Goal: Information Seeking & Learning: Learn about a topic

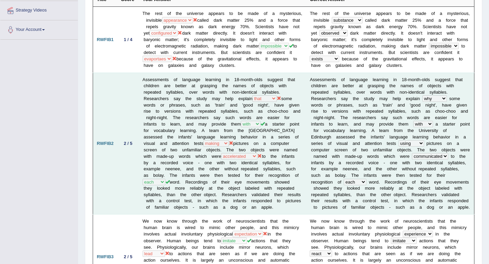
scroll to position [122, 0]
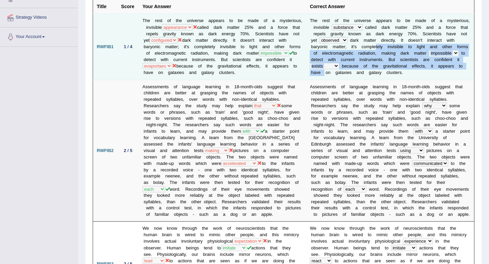
drag, startPoint x: 430, startPoint y: 48, endPoint x: 411, endPoint y: 73, distance: 31.3
click at [411, 73] on td "T h e r e s t o f t h e u n i v e r s e a p p e a r s t o b e m a d e o f a m y…" at bounding box center [390, 47] width 168 height 66
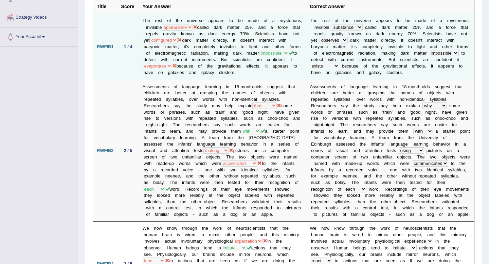
click at [262, 75] on td "The rest of the universe appears to be made of a mysterious, invisible substanc…" at bounding box center [222, 47] width 167 height 66
drag, startPoint x: 356, startPoint y: 70, endPoint x: 418, endPoint y: 74, distance: 62.0
click at [418, 74] on td "T h e r e s t o f t h e u n i v e r s e a p p e a r s t o b e m a d e o f a m y…" at bounding box center [390, 47] width 168 height 66
click at [392, 78] on td "T h e r e s t o f t h e u n i v e r s e a p p e a r s t o b e m a d e o f a m y…" at bounding box center [390, 47] width 168 height 66
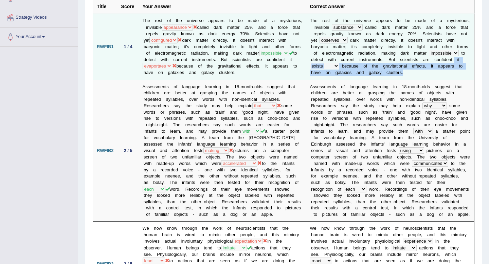
drag, startPoint x: 366, startPoint y: 67, endPoint x: 374, endPoint y: 80, distance: 15.4
click at [374, 80] on td "T h e r e s t o f t h e u n i v e r s e a p p e a r s t o b e m a d e o f a m y…" at bounding box center [390, 47] width 168 height 66
click at [372, 80] on td "T h e r e s t o f t h e u n i v e r s e a p p e a r s t o b e m a d e o f a m y…" at bounding box center [390, 47] width 168 height 66
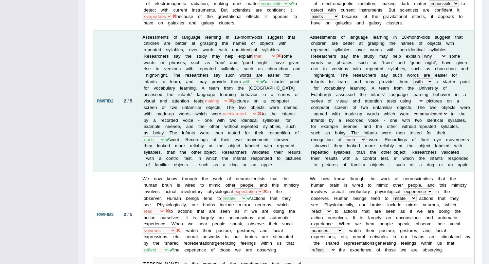
scroll to position [172, 0]
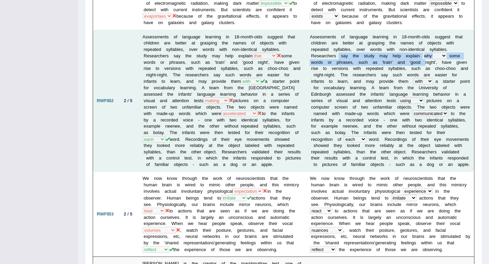
drag, startPoint x: 339, startPoint y: 64, endPoint x: 428, endPoint y: 68, distance: 89.4
click at [428, 68] on td "A s s e s s m e n t s o f l a n g u a g e l e a r n i n g i n 1 8 - m o n t h -…" at bounding box center [390, 101] width 168 height 142
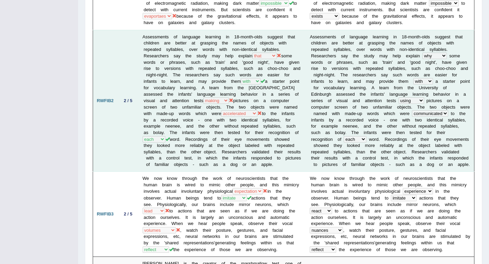
click at [368, 77] on b "c" at bounding box center [367, 74] width 2 height 5
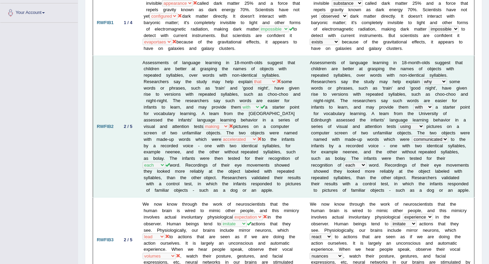
scroll to position [147, 0]
drag, startPoint x: 401, startPoint y: 68, endPoint x: 379, endPoint y: 78, distance: 24.3
click at [379, 78] on td "A s s e s s m e n t s o f l a n g u a g e l e a r n i n g i n 1 8 - m o n t h -…" at bounding box center [390, 126] width 168 height 142
click at [373, 77] on b "w" at bounding box center [371, 74] width 3 height 5
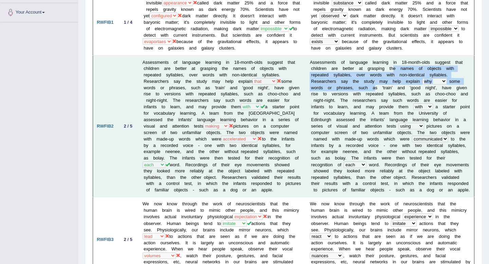
drag, startPoint x: 395, startPoint y: 76, endPoint x: 378, endPoint y: 97, distance: 27.0
click at [378, 97] on td "A s s e s s m e n t s o f l a n g u a g e l e a r n i n g i n 1 8 - m o n t h -…" at bounding box center [390, 126] width 168 height 142
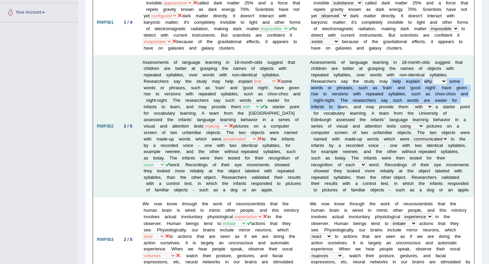
drag, startPoint x: 391, startPoint y: 89, endPoint x: 369, endPoint y: 117, distance: 36.1
click at [369, 116] on td "A s s e s s m e n t s o f l a n g u a g e l e a r n i n g i n 1 8 - m o n t h -…" at bounding box center [390, 126] width 168 height 142
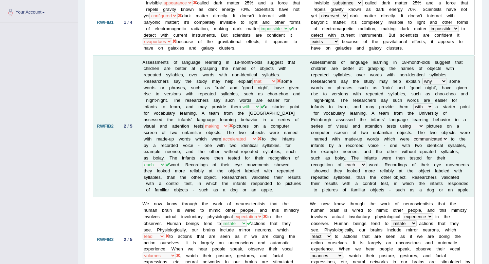
click at [363, 116] on b "n" at bounding box center [362, 113] width 2 height 5
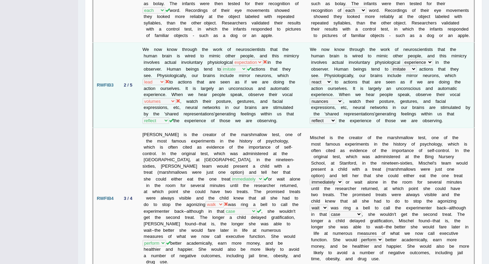
scroll to position [305, 0]
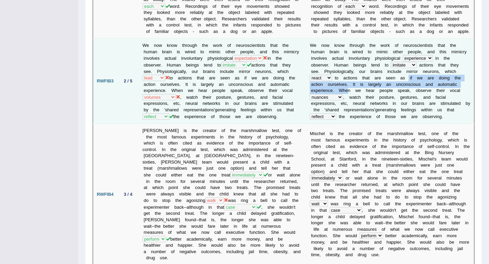
drag, startPoint x: 350, startPoint y: 106, endPoint x: 410, endPoint y: 90, distance: 62.5
click at [410, 90] on td "W e n o w k n o w t h r o u g h t h e w o r k o f n e u r o s c i e n t i s t s…" at bounding box center [390, 81] width 168 height 85
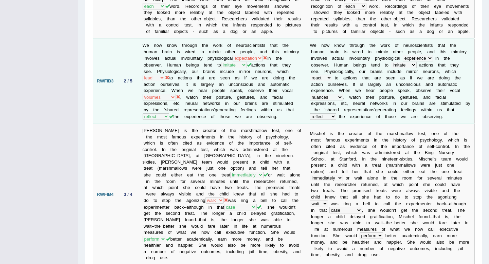
click at [402, 100] on b "g" at bounding box center [401, 97] width 2 height 5
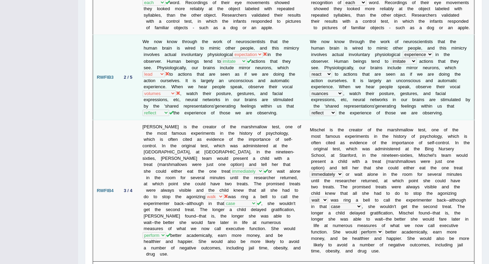
scroll to position [309, 0]
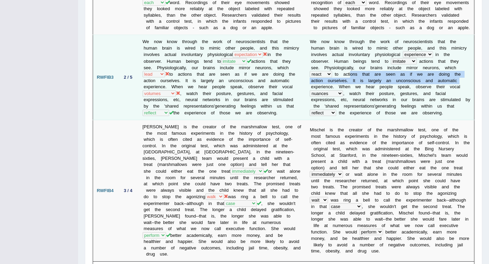
drag, startPoint x: 352, startPoint y: 89, endPoint x: 467, endPoint y: 92, distance: 115.9
click at [468, 92] on td "W e n o w k n o w t h r o u g h t h e w o r k o f n e u r o s c i e n t i s t s…" at bounding box center [390, 77] width 168 height 85
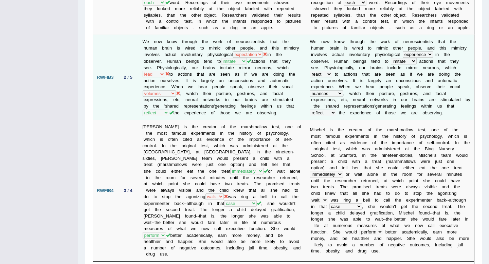
click at [415, 102] on b "b" at bounding box center [413, 99] width 2 height 5
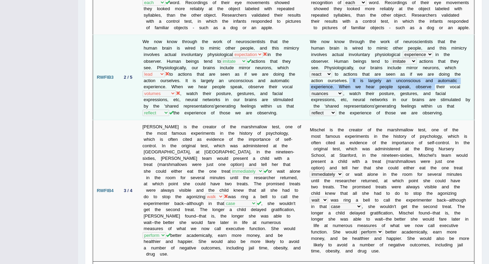
drag, startPoint x: 350, startPoint y: 93, endPoint x: 436, endPoint y: 102, distance: 86.8
click at [436, 102] on td "W e n o w k n o w t h r o u g h t h e w o r k o f n e u r o s c i e n t i s t s…" at bounding box center [390, 77] width 168 height 85
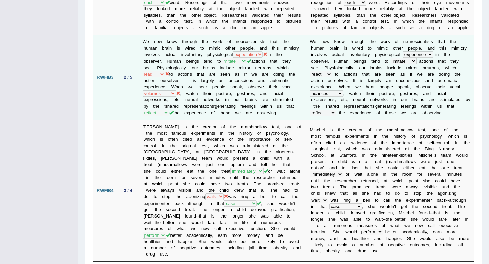
click at [425, 115] on b "o" at bounding box center [424, 112] width 2 height 5
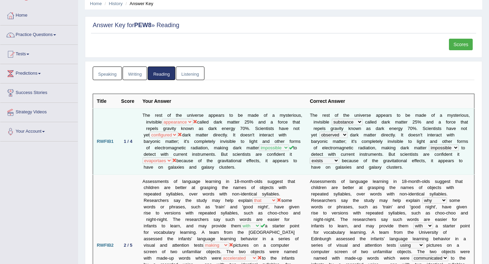
scroll to position [16, 0]
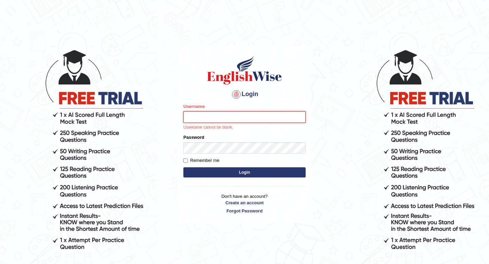
type input "0466609749"
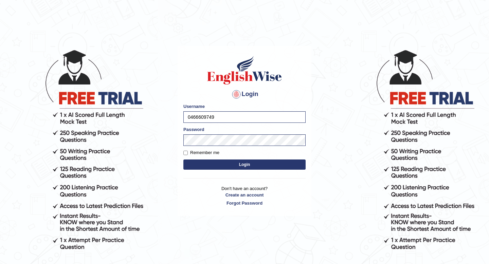
click at [225, 163] on button "Login" at bounding box center [244, 165] width 122 height 10
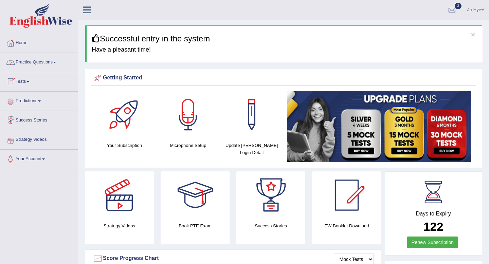
click at [50, 58] on link "Practice Questions" at bounding box center [38, 61] width 77 height 17
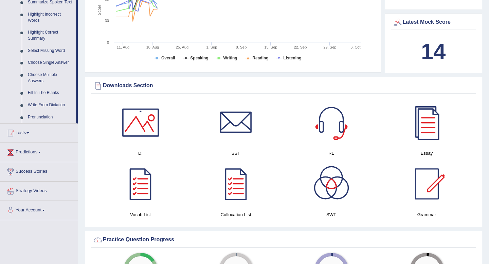
click at [25, 141] on link "Tests" at bounding box center [38, 132] width 77 height 17
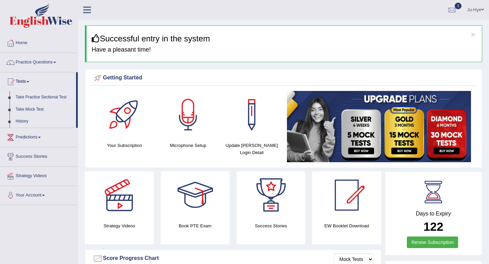
click at [53, 95] on link "Take Practice Sectional Test" at bounding box center [45, 97] width 64 height 12
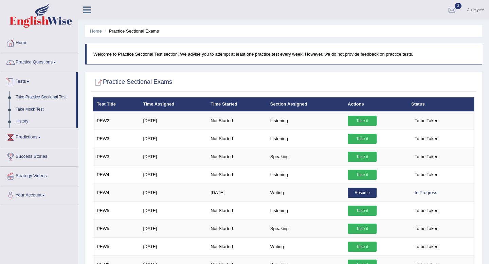
click at [44, 100] on link "Take Practice Sectional Test" at bounding box center [45, 97] width 64 height 12
click at [27, 121] on link "History" at bounding box center [45, 121] width 64 height 12
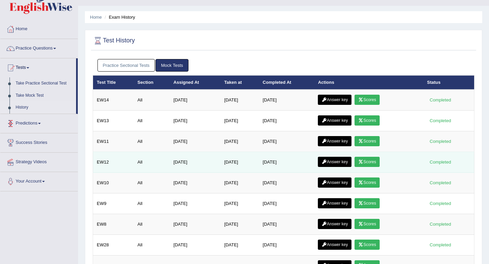
scroll to position [15, 0]
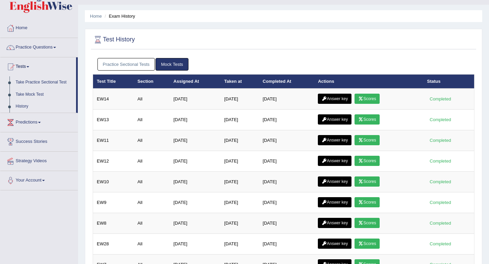
click at [151, 60] on link "Practice Sectional Tests" at bounding box center [126, 64] width 58 height 13
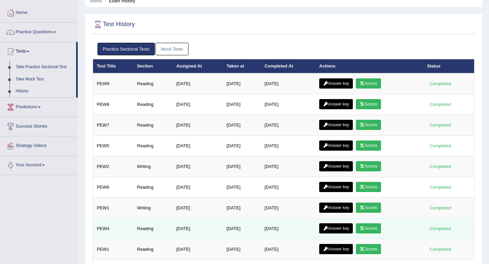
scroll to position [32, 0]
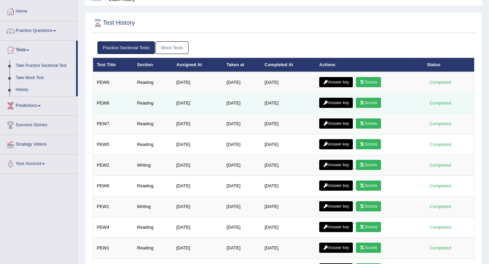
click at [346, 102] on link "Answer key" at bounding box center [336, 103] width 34 height 10
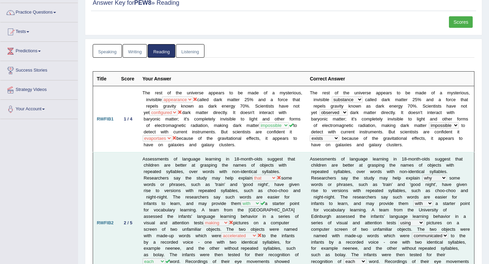
scroll to position [51, 0]
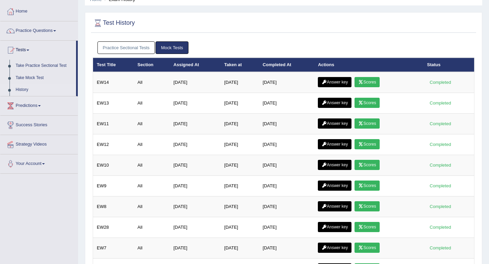
click at [134, 47] on link "Practice Sectional Tests" at bounding box center [126, 47] width 58 height 13
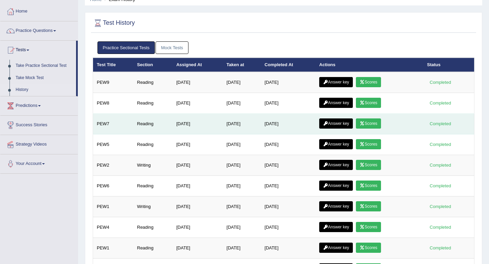
click at [346, 125] on link "Answer key" at bounding box center [336, 124] width 34 height 10
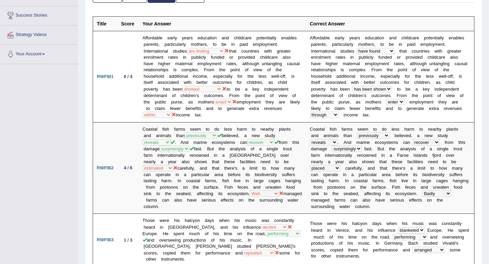
scroll to position [106, 0]
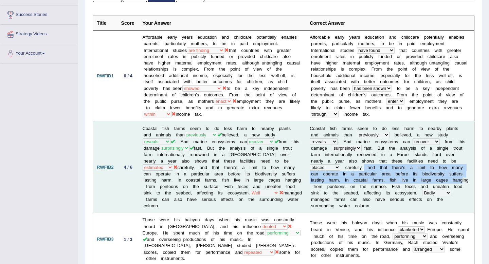
drag, startPoint x: 364, startPoint y: 168, endPoint x: 462, endPoint y: 182, distance: 98.5
click at [462, 182] on td "C o a s t a l f i s h f a r m s s e e m t o d o l e s s h a r m t o n e a r b y…" at bounding box center [390, 167] width 168 height 91
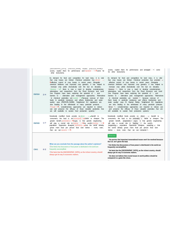
scroll to position [352, 0]
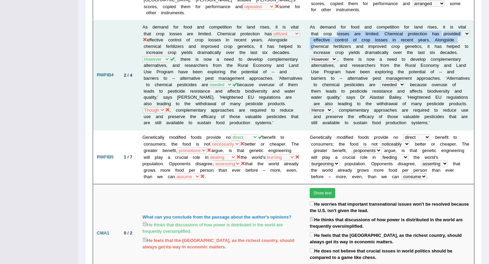
drag, startPoint x: 338, startPoint y: 37, endPoint x: 340, endPoint y: 25, distance: 12.0
click at [340, 25] on td "A s d e m a n d f o r f o o d a n d c o m p e t i t i o n f o r l a n d r i s e…" at bounding box center [390, 75] width 168 height 110
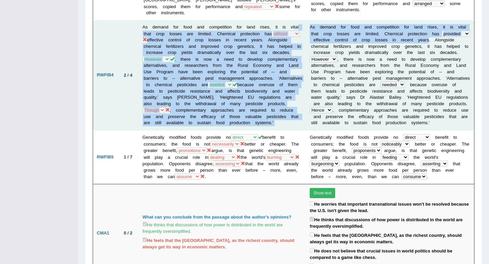
drag, startPoint x: 302, startPoint y: 22, endPoint x: 457, endPoint y: 33, distance: 155.6
click at [457, 33] on tr "RWFIB4 2 / 4 As demand for food and competition for land rises, it is vital tha…" at bounding box center [283, 75] width 381 height 110
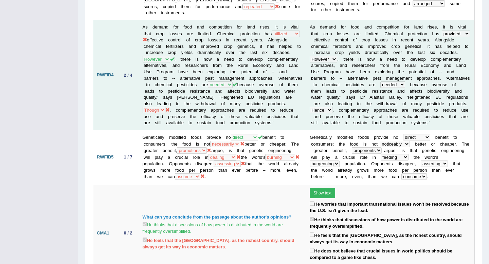
click at [389, 63] on b "m" at bounding box center [388, 65] width 4 height 5
click at [350, 31] on b "s" at bounding box center [348, 33] width 2 height 5
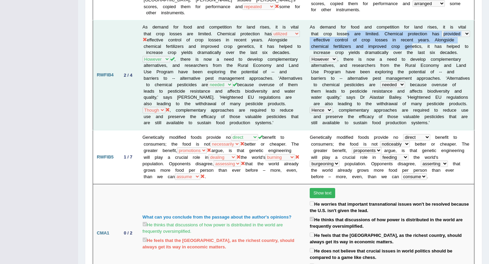
drag, startPoint x: 350, startPoint y: 27, endPoint x: 437, endPoint y: 39, distance: 87.7
click at [437, 39] on td "A s d e m a n d f o r f o o d a n d c o m p e t i t i o n f o r l a n d r i s e…" at bounding box center [390, 75] width 168 height 110
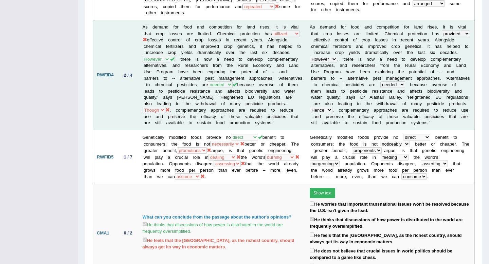
click at [342, 63] on b "a" at bounding box center [341, 65] width 2 height 5
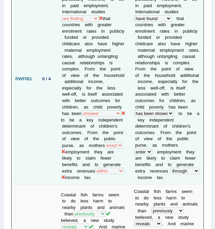
scroll to position [167, 0]
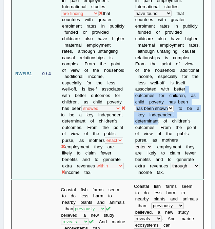
drag, startPoint x: 160, startPoint y: 99, endPoint x: 162, endPoint y: 121, distance: 22.1
click at [162, 121] on td "A f f o r d a b l e e a r l y y e a r s e d u c a t i o n a n d c h i l d c a r…" at bounding box center [166, 73] width 73 height 211
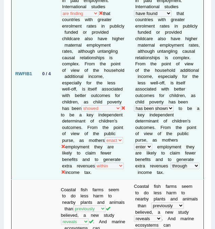
click at [107, 93] on td "Affordable early years education and childcare potentially enables parents, par…" at bounding box center [93, 73] width 73 height 211
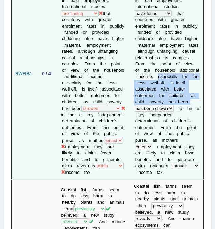
click at [179, 114] on td "A f f o r d a b l e e a r l y y e a r s e d u c a t i o n a n d c h i l d c a r…" at bounding box center [166, 73] width 73 height 211
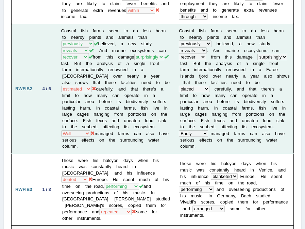
scroll to position [238, 0]
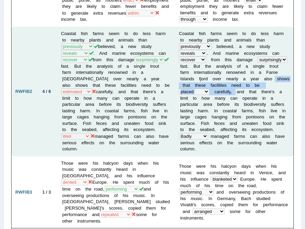
drag, startPoint x: 274, startPoint y: 77, endPoint x: 235, endPoint y: 92, distance: 41.9
click at [235, 92] on td "C o a s t a l f i s h f a r m s s e e m t o d o l e s s h a r m t o n e a r b y…" at bounding box center [234, 91] width 118 height 129
copy td "s h o w s t h a t t h e s e f a c i l i t i e s n e e d t o b e dislocated esti…"
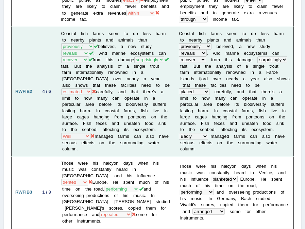
click at [222, 145] on td "C o a s t a l f i s h f a r m s s e e m t o d o l e s s h a r m t o n e a r b y…" at bounding box center [234, 91] width 118 height 129
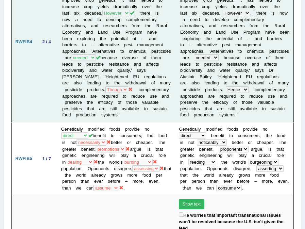
scroll to position [501, 0]
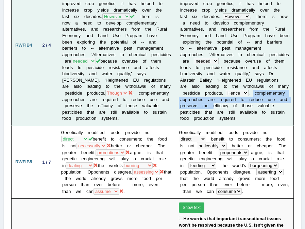
drag, startPoint x: 178, startPoint y: 97, endPoint x: 255, endPoint y: 105, distance: 77.5
click at [255, 105] on td "A s d e m a n d f o r f o o d a n d c o m p e t i t i o n f o r l a n d r i s e…" at bounding box center [234, 45] width 118 height 161
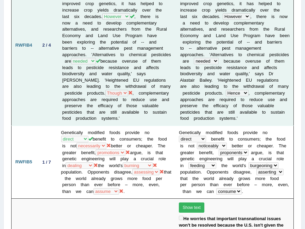
click at [243, 123] on td "A s d e m a n d f o r f o o d a n d c o m p e t i t i o n f o r l a n d r i s e…" at bounding box center [234, 45] width 118 height 161
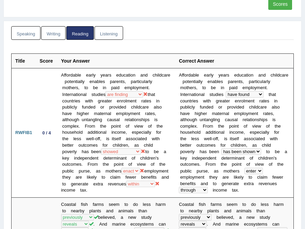
scroll to position [0, 0]
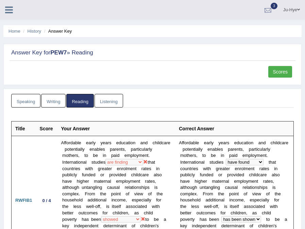
click at [263, 13] on div at bounding box center [268, 10] width 10 height 10
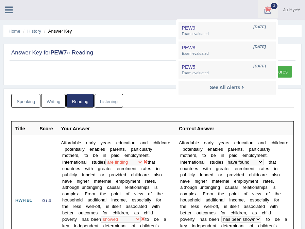
click at [152, 105] on ul "Speaking Writing Reading Listening" at bounding box center [152, 101] width 282 height 14
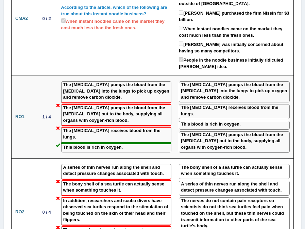
scroll to position [783, 0]
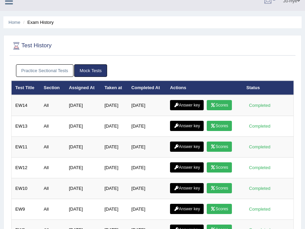
scroll to position [0, 0]
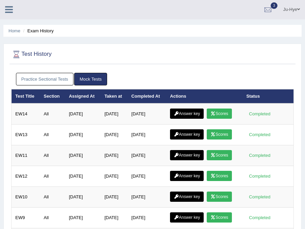
click at [51, 81] on link "Practice Sectional Tests" at bounding box center [45, 79] width 58 height 13
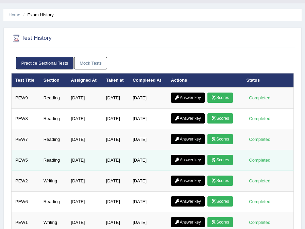
scroll to position [19, 0]
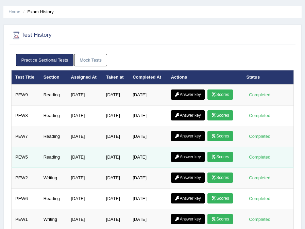
click at [190, 156] on link "Answer key" at bounding box center [188, 157] width 34 height 10
